Goal: Navigation & Orientation: Find specific page/section

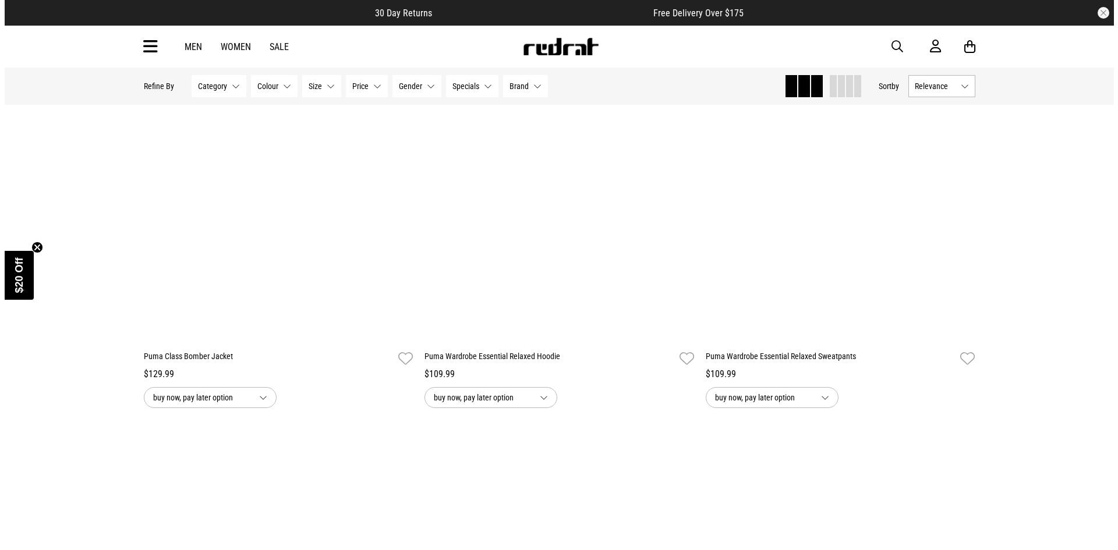
scroll to position [2096, 0]
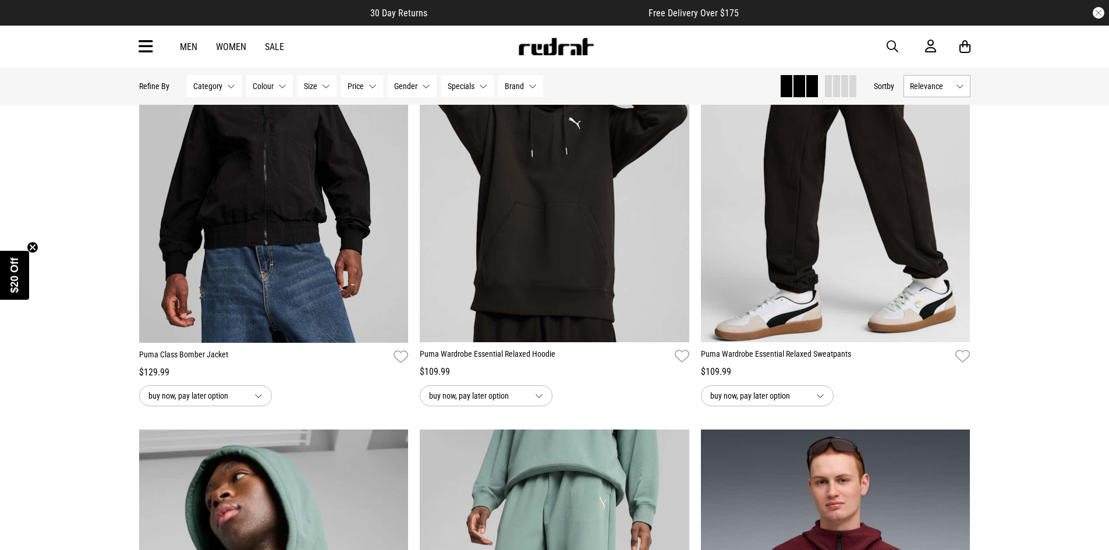
click at [139, 48] on icon at bounding box center [146, 46] width 15 height 19
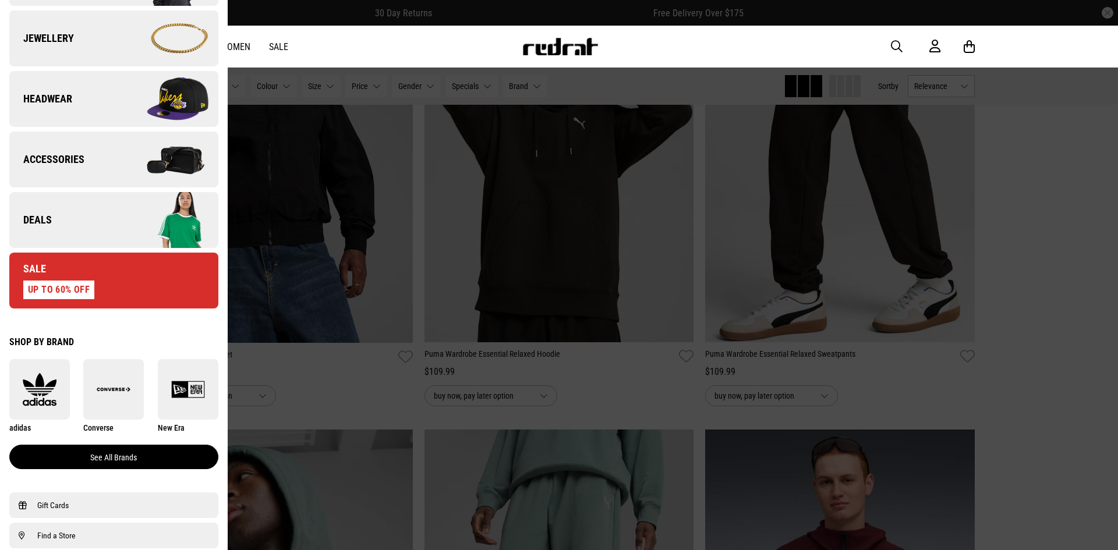
scroll to position [524, 0]
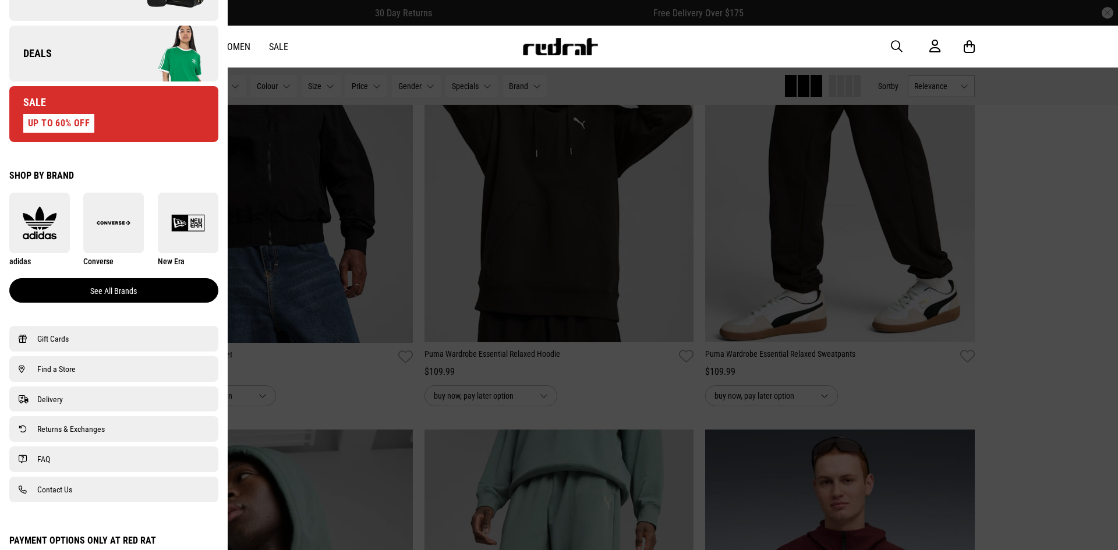
click at [118, 297] on link "See all brands" at bounding box center [113, 290] width 209 height 24
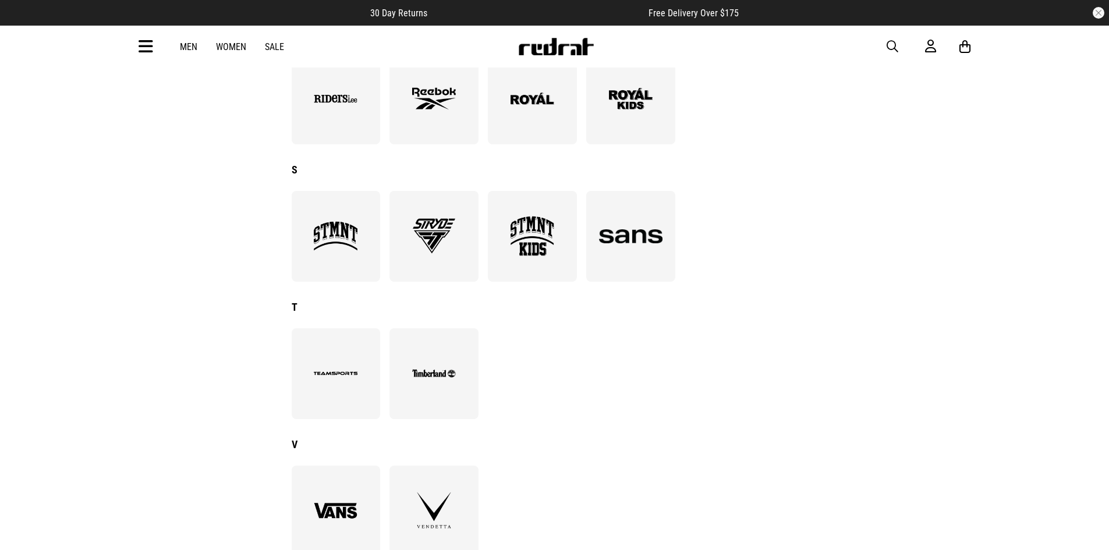
scroll to position [1456, 0]
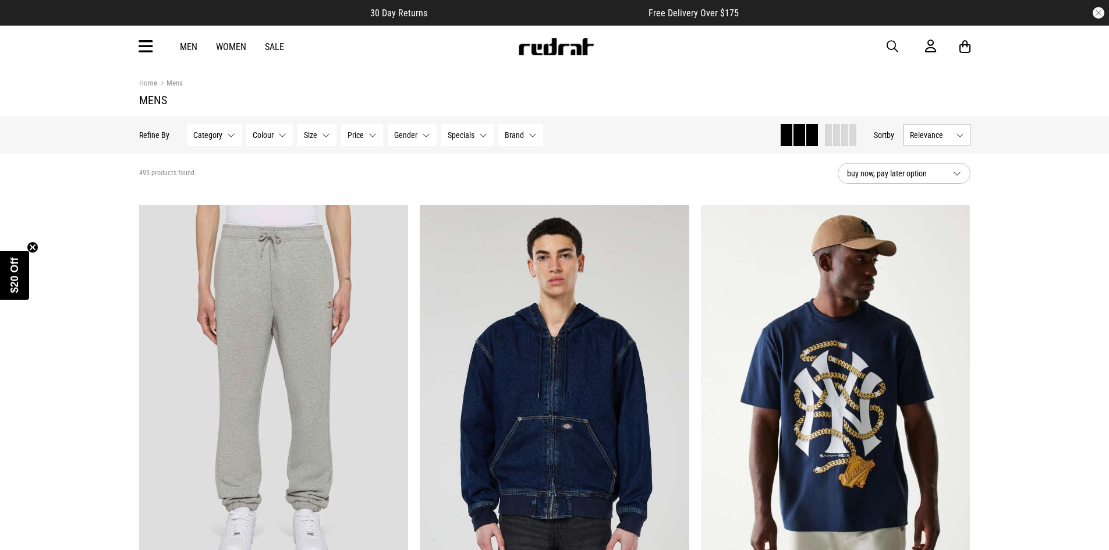
click at [188, 48] on link "Men" at bounding box center [188, 46] width 17 height 11
click at [195, 52] on link "Men" at bounding box center [188, 46] width 17 height 11
click at [144, 43] on icon at bounding box center [146, 46] width 15 height 19
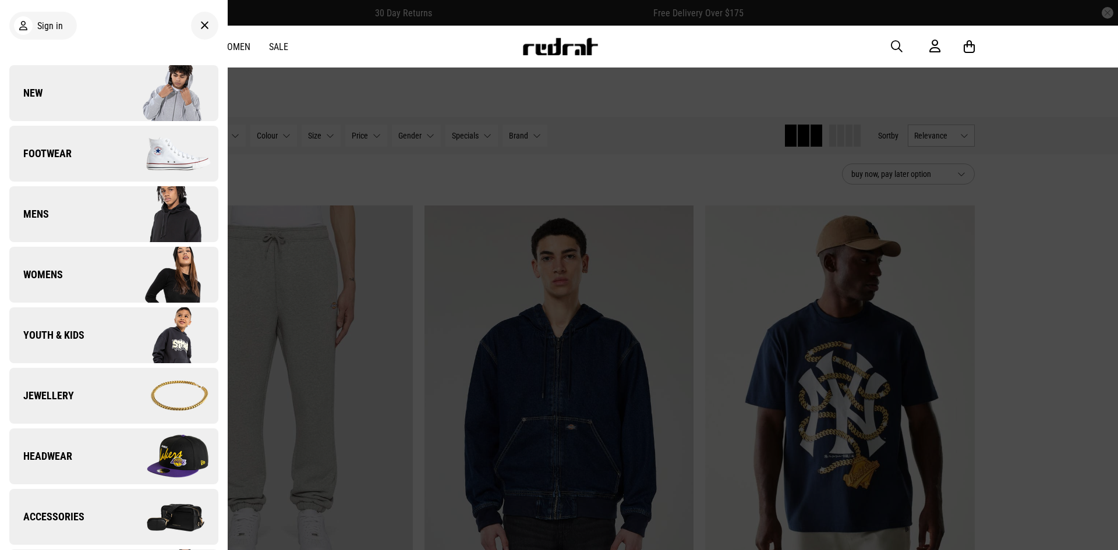
click at [116, 216] on img at bounding box center [166, 214] width 104 height 58
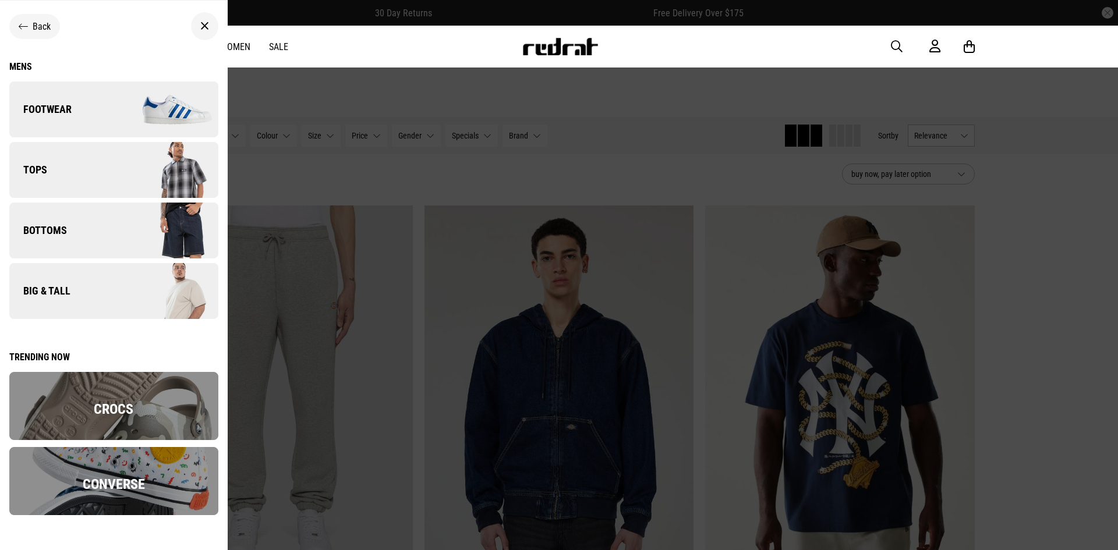
click at [124, 224] on img at bounding box center [166, 230] width 104 height 58
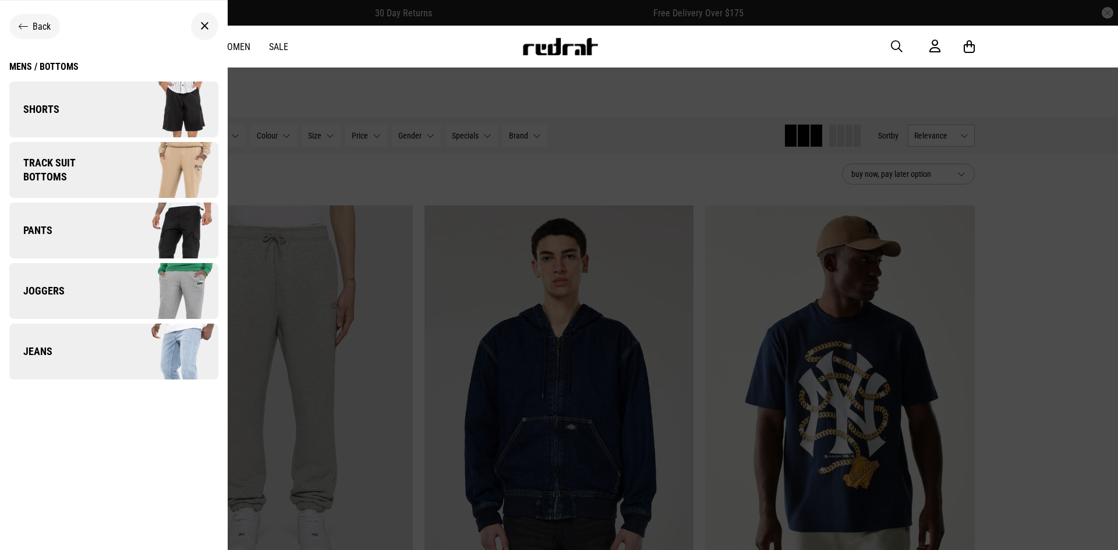
click at [133, 100] on img at bounding box center [166, 109] width 104 height 58
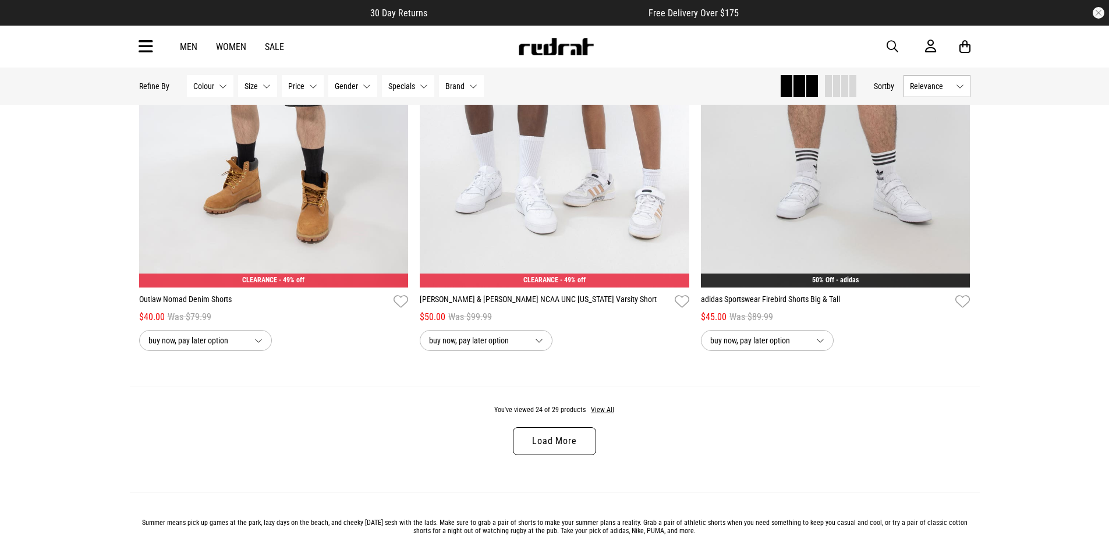
scroll to position [3552, 0]
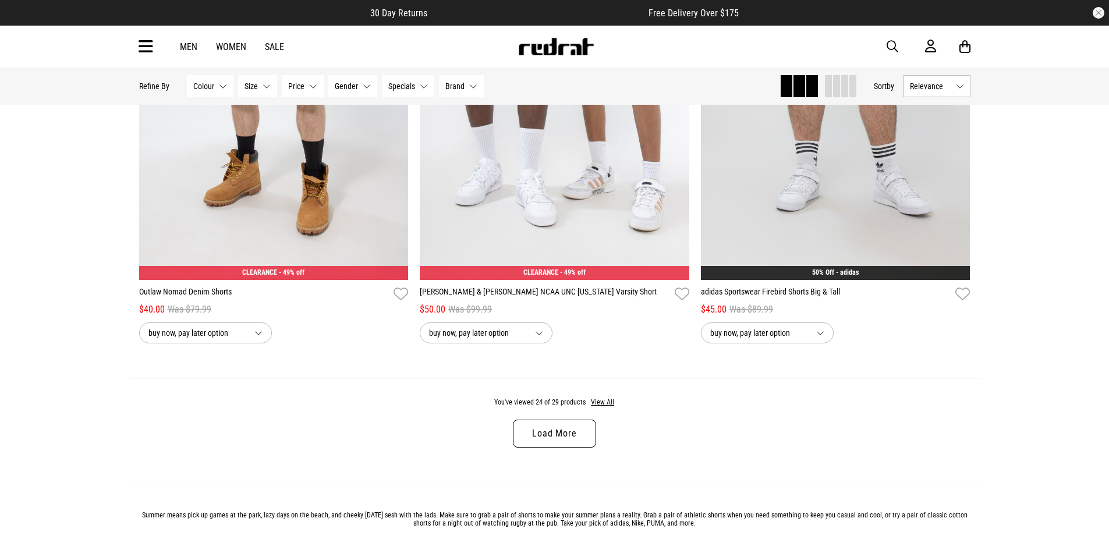
click at [557, 443] on link "Load More" at bounding box center [554, 434] width 83 height 28
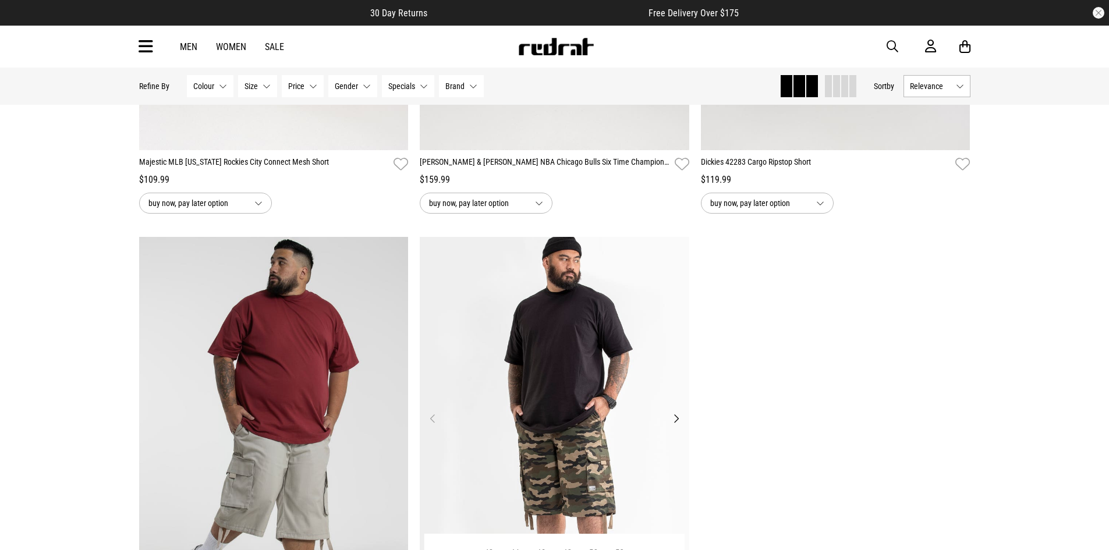
scroll to position [4135, 0]
